Goal: Obtain resource: Download file/media

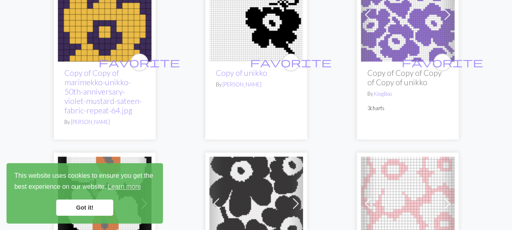
scroll to position [147, 0]
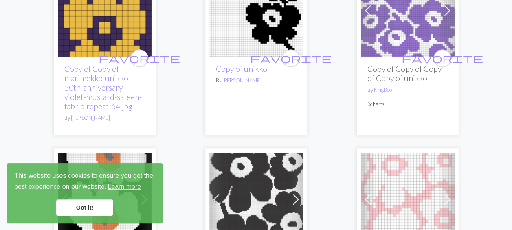
click at [92, 215] on div "This website uses cookies to ensure you get the best experience on our website.…" at bounding box center [85, 193] width 156 height 60
click at [88, 210] on link "Got it!" at bounding box center [84, 207] width 57 height 16
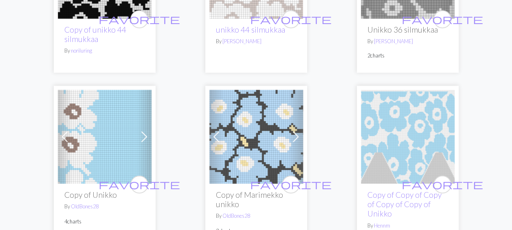
scroll to position [608, 0]
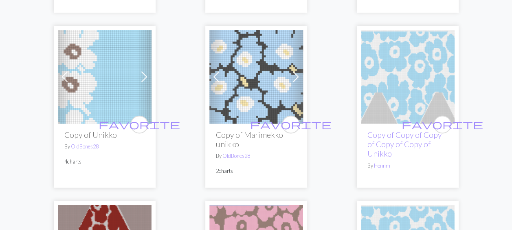
click at [111, 96] on img at bounding box center [105, 77] width 94 height 94
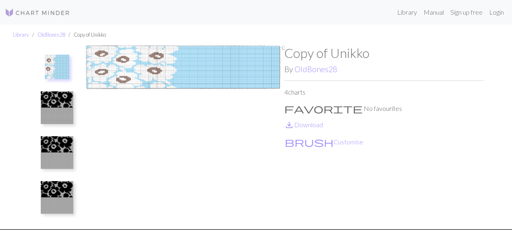
click at [123, 70] on img at bounding box center [184, 137] width 199 height 184
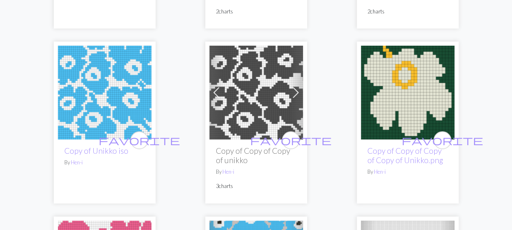
scroll to position [1443, 0]
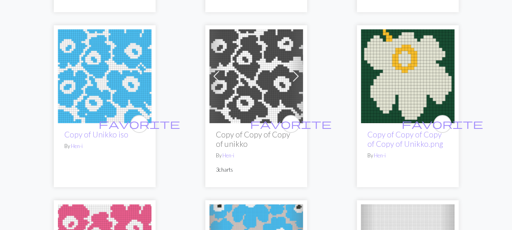
click at [418, 98] on img at bounding box center [408, 76] width 94 height 94
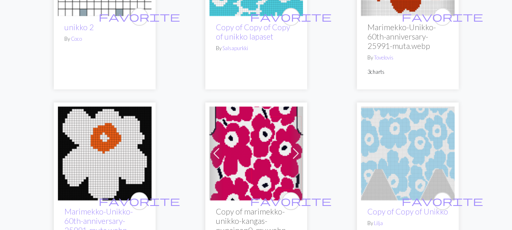
scroll to position [1932, 0]
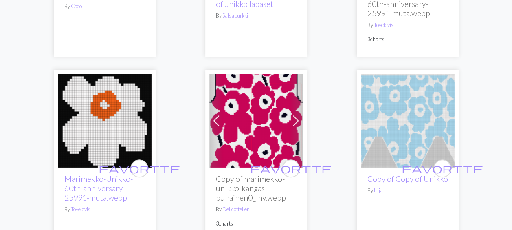
click at [100, 125] on img at bounding box center [105, 121] width 94 height 94
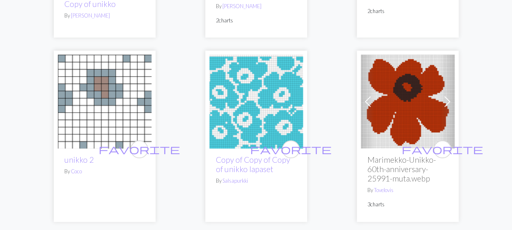
scroll to position [1750, 0]
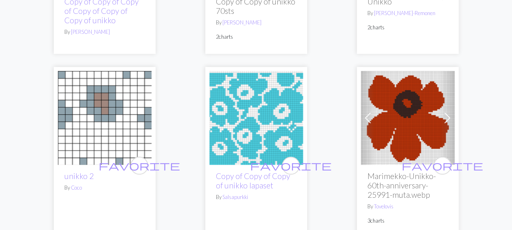
click at [409, 119] on img at bounding box center [408, 118] width 94 height 94
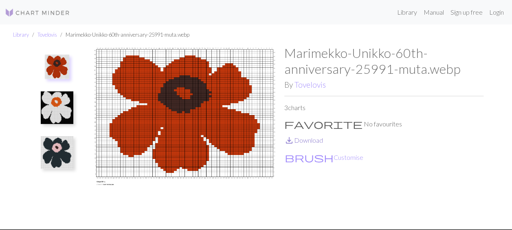
click at [315, 140] on link "save_alt Download" at bounding box center [303, 140] width 39 height 8
click at [410, 141] on p "save_alt Download" at bounding box center [383, 140] width 199 height 10
